Goal: Task Accomplishment & Management: Manage account settings

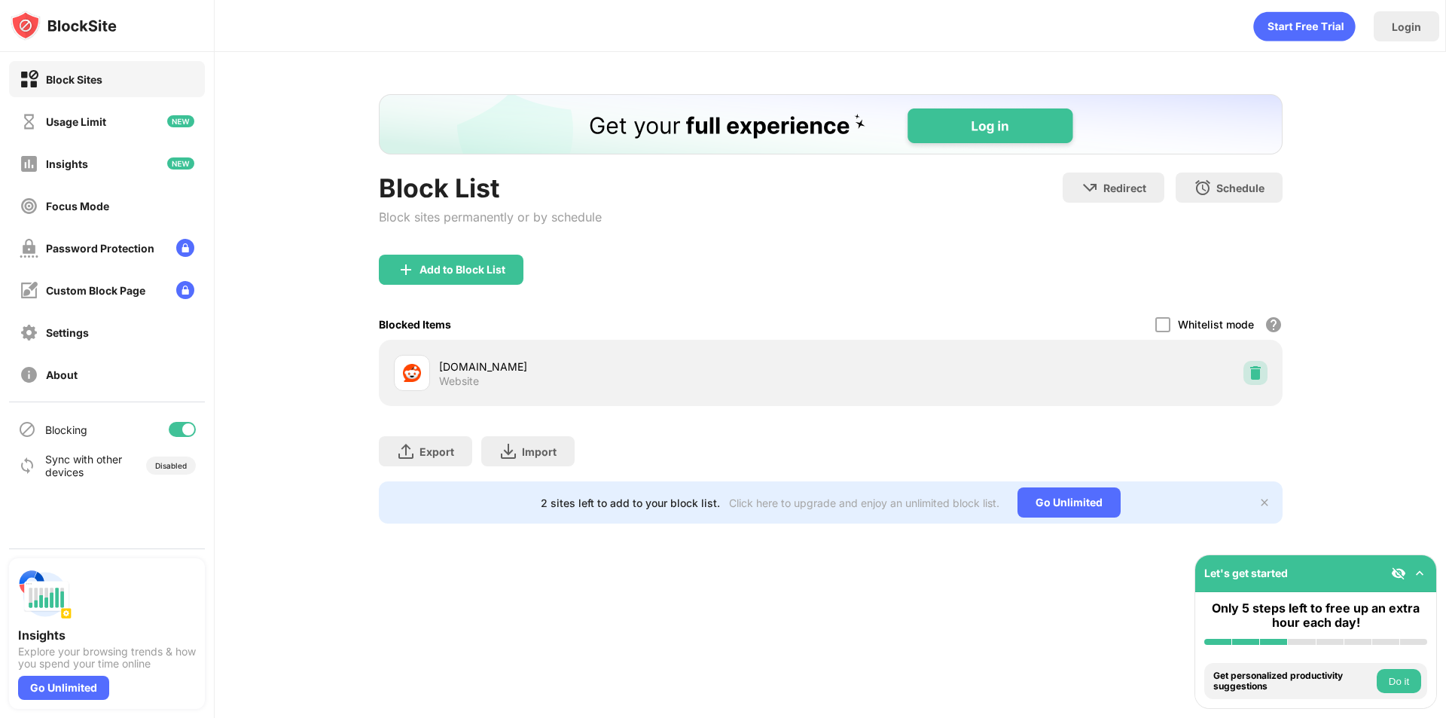
click at [1257, 373] on img at bounding box center [1255, 372] width 15 height 15
